Goal: Information Seeking & Learning: Learn about a topic

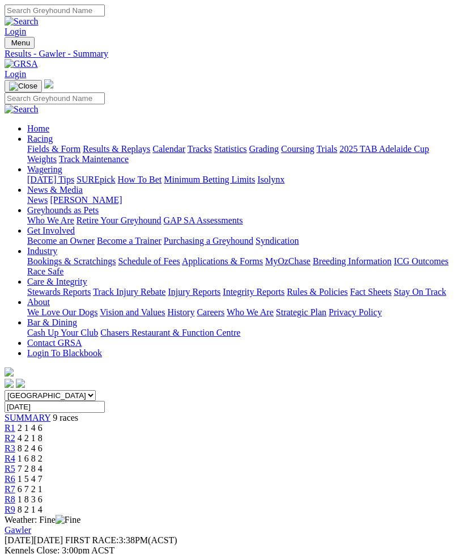
scroll to position [843, 0]
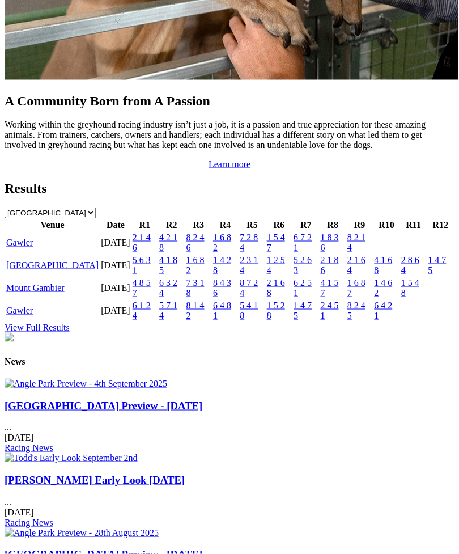
scroll to position [1148, 0]
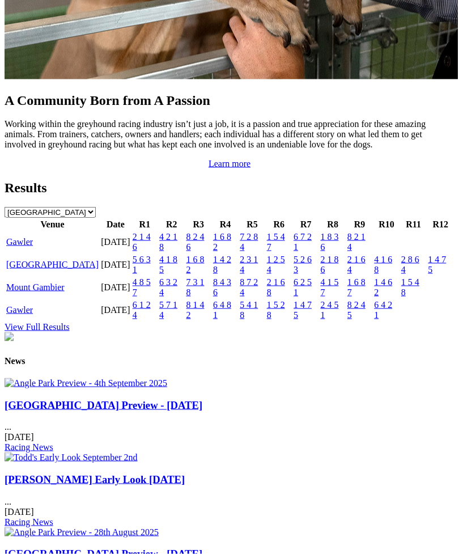
click at [33, 314] on link "Gawler" at bounding box center [19, 310] width 27 height 10
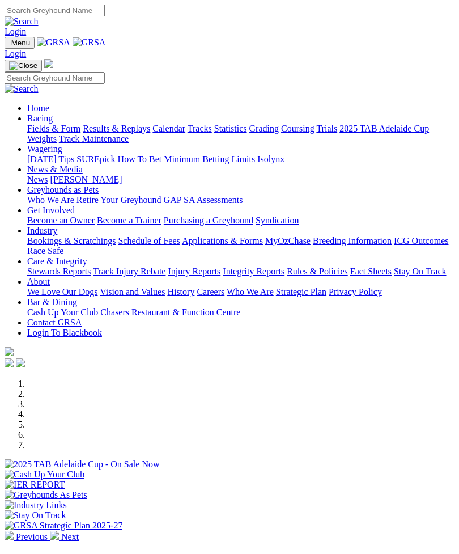
scroll to position [1186, 0]
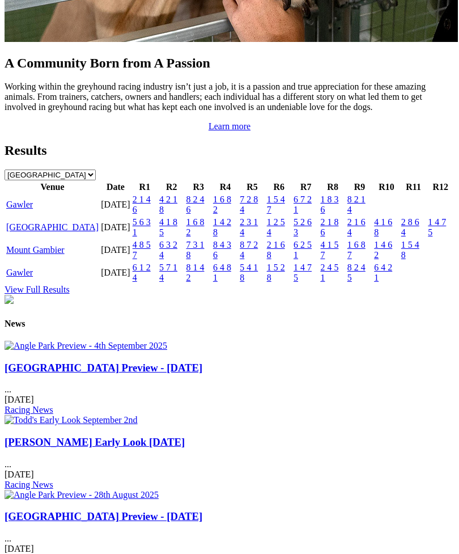
click at [32, 209] on link "Gawler" at bounding box center [19, 204] width 27 height 10
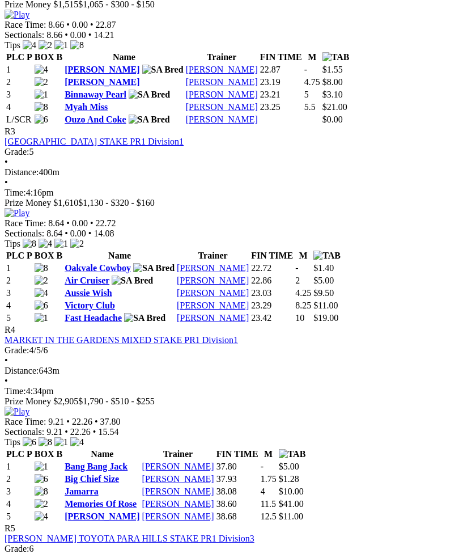
scroll to position [835, 0]
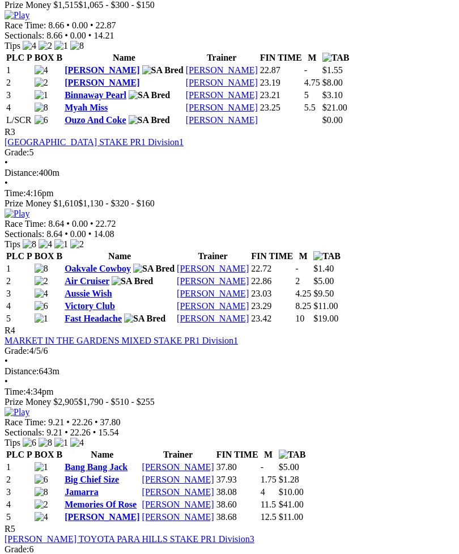
click at [88, 462] on link "Bang Bang Jack" at bounding box center [96, 467] width 63 height 10
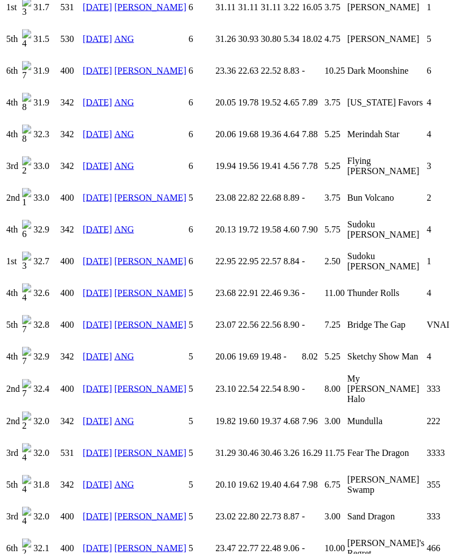
scroll to position [1093, 0]
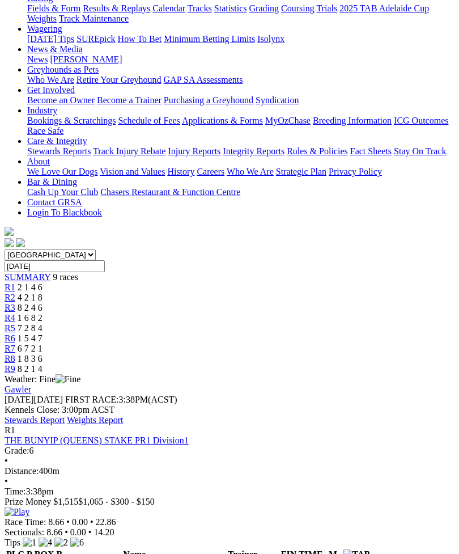
scroll to position [142, 0]
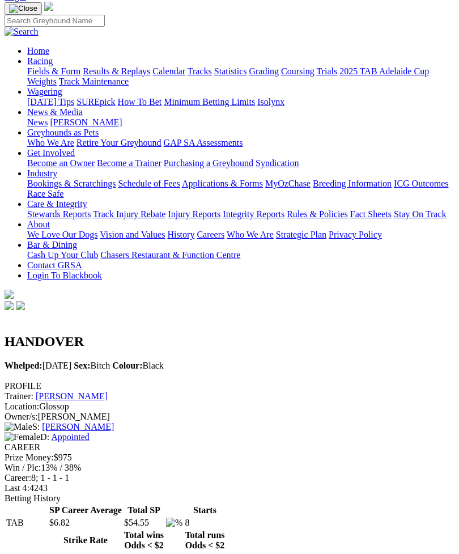
scroll to position [68, 0]
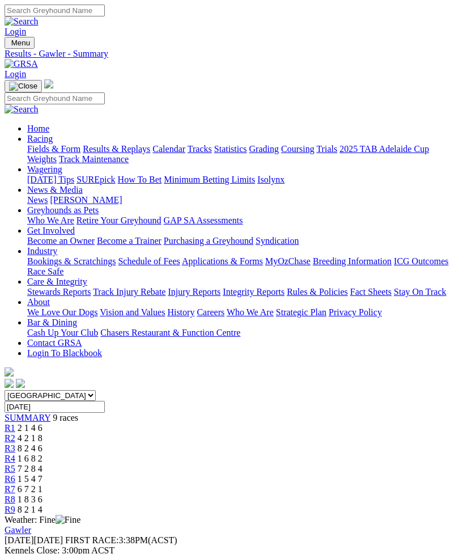
scroll to position [142, 0]
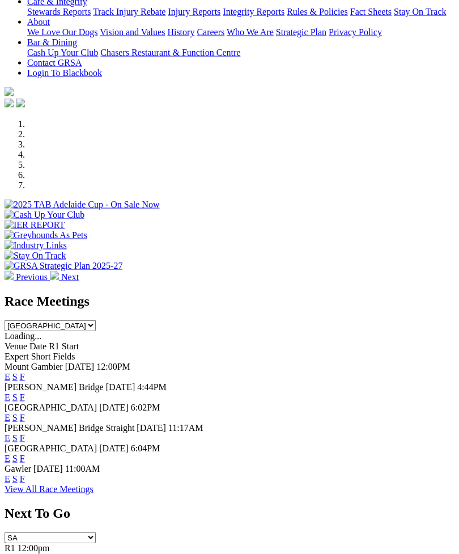
scroll to position [260, 0]
click at [25, 473] on link "F" at bounding box center [22, 478] width 5 height 10
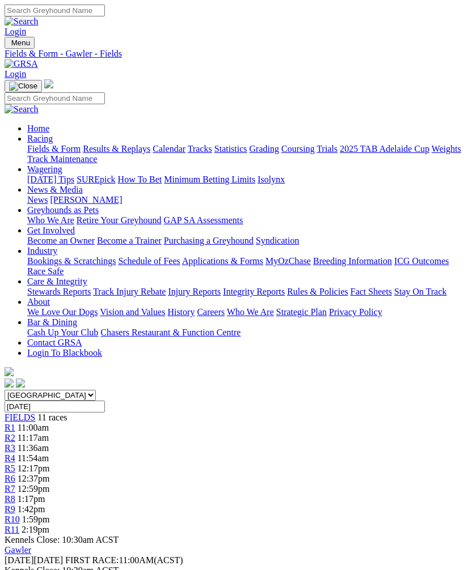
scroll to position [2, 0]
